Goal: Check status

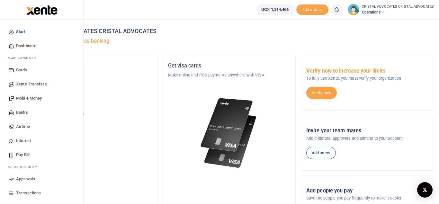
click at [41, 100] on span "Mobile Money" at bounding box center [29, 98] width 26 height 6
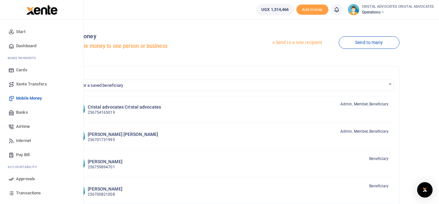
click at [39, 193] on span "Transactions" at bounding box center [28, 193] width 25 height 6
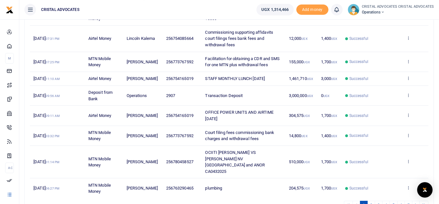
scroll to position [131, 0]
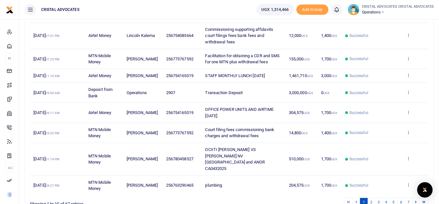
click at [283, 123] on td "OFFICE POWER UNITS AND AIRTIME [DATE]" at bounding box center [244, 113] width 84 height 20
click at [283, 123] on td "OFFICE POWER UNITS AND AIRTIME AUG 2025" at bounding box center [244, 113] width 84 height 20
click at [371, 198] on link "2" at bounding box center [371, 202] width 8 height 9
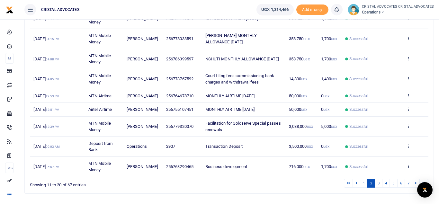
drag, startPoint x: 371, startPoint y: 190, endPoint x: 438, endPoint y: 44, distance: 160.8
click at [438, 44] on html "Start Dashboard M ake Payments Cards Xente Transfers Mobile Money Banks Airtime" at bounding box center [219, 45] width 439 height 352
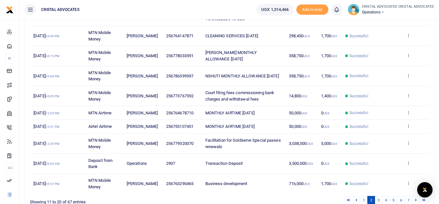
scroll to position [148, 0]
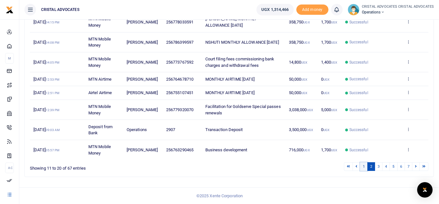
click at [365, 167] on link "1" at bounding box center [364, 166] width 8 height 9
